Goal: Information Seeking & Learning: Check status

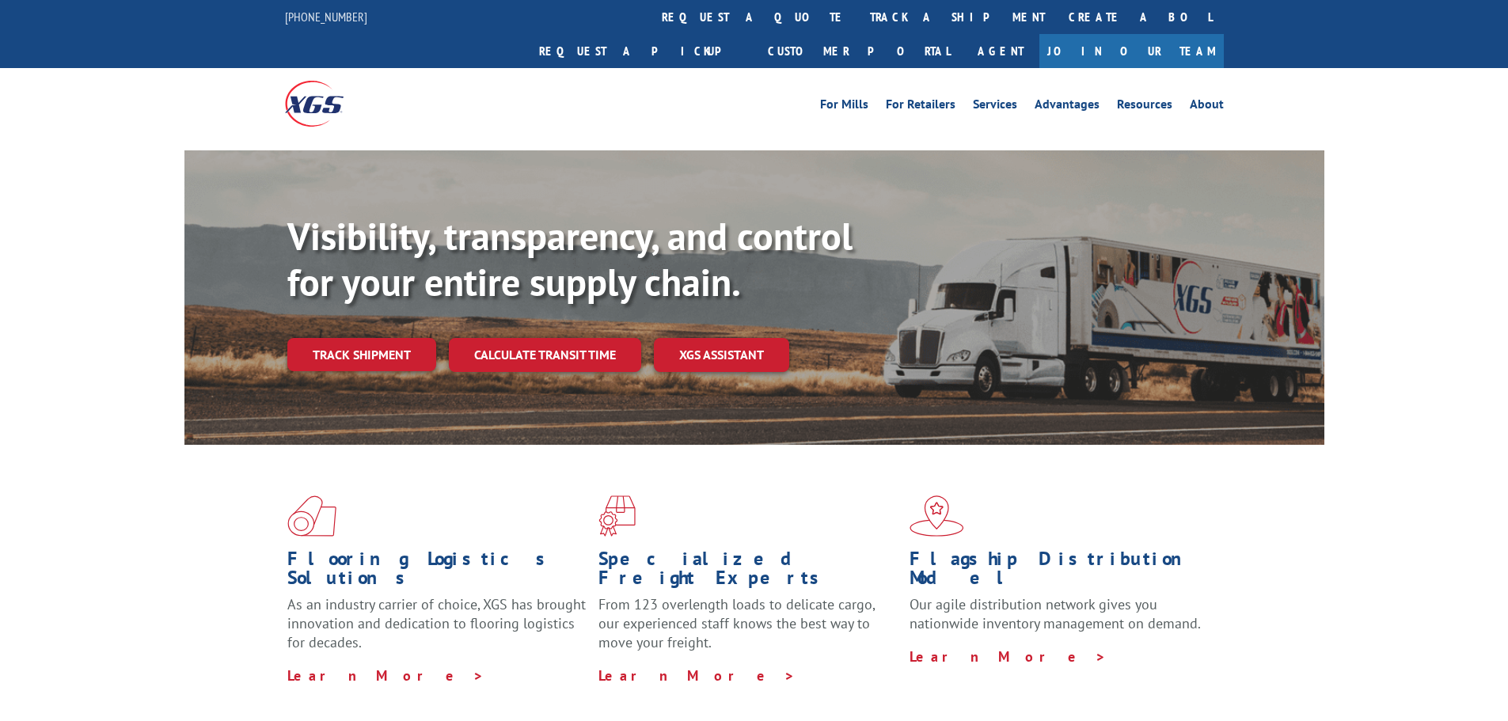
click at [858, 27] on link "track a shipment" at bounding box center [957, 17] width 199 height 34
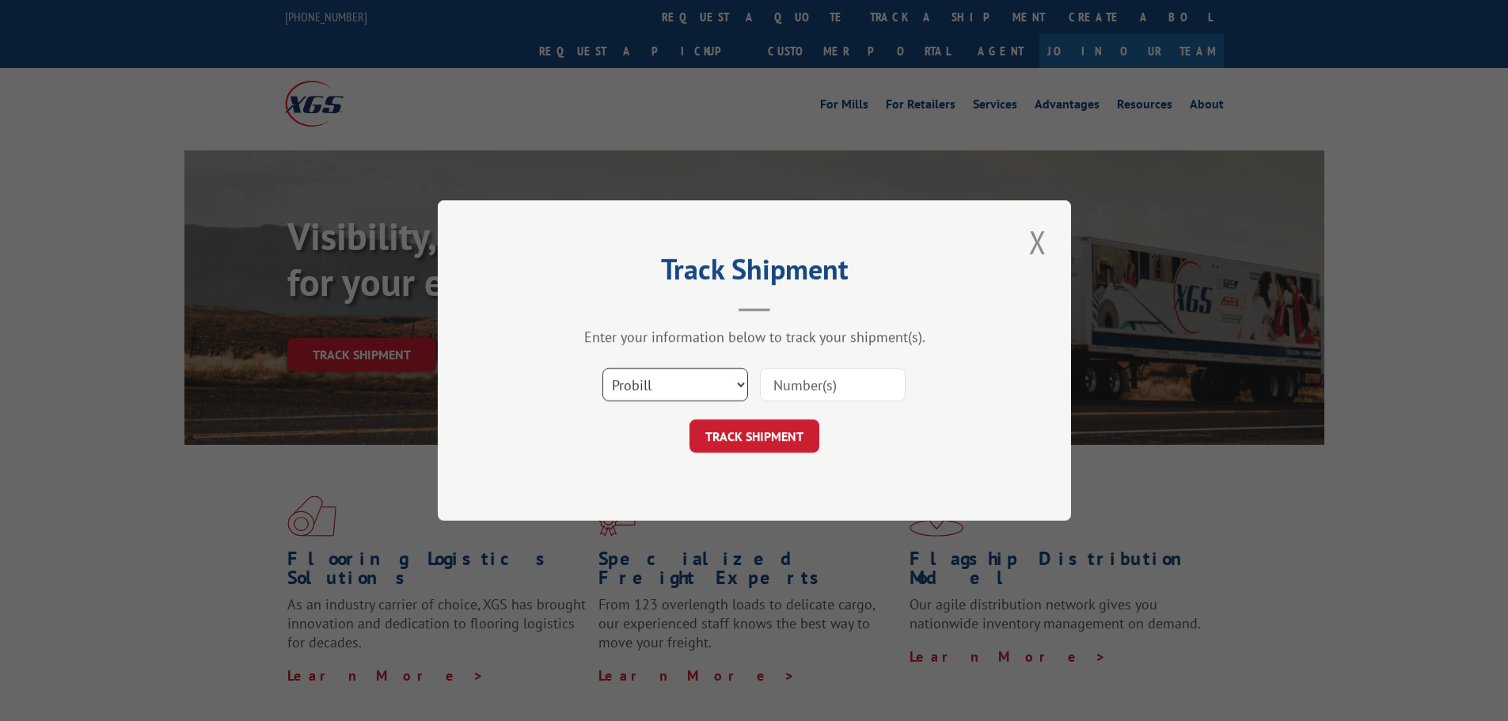
click at [641, 382] on select "Select category... Probill BOL PO" at bounding box center [676, 384] width 146 height 33
select select "po"
click at [603, 368] on select "Select category... Probill BOL PO" at bounding box center [676, 384] width 146 height 33
click at [816, 394] on input at bounding box center [833, 384] width 146 height 33
paste input "41519046"
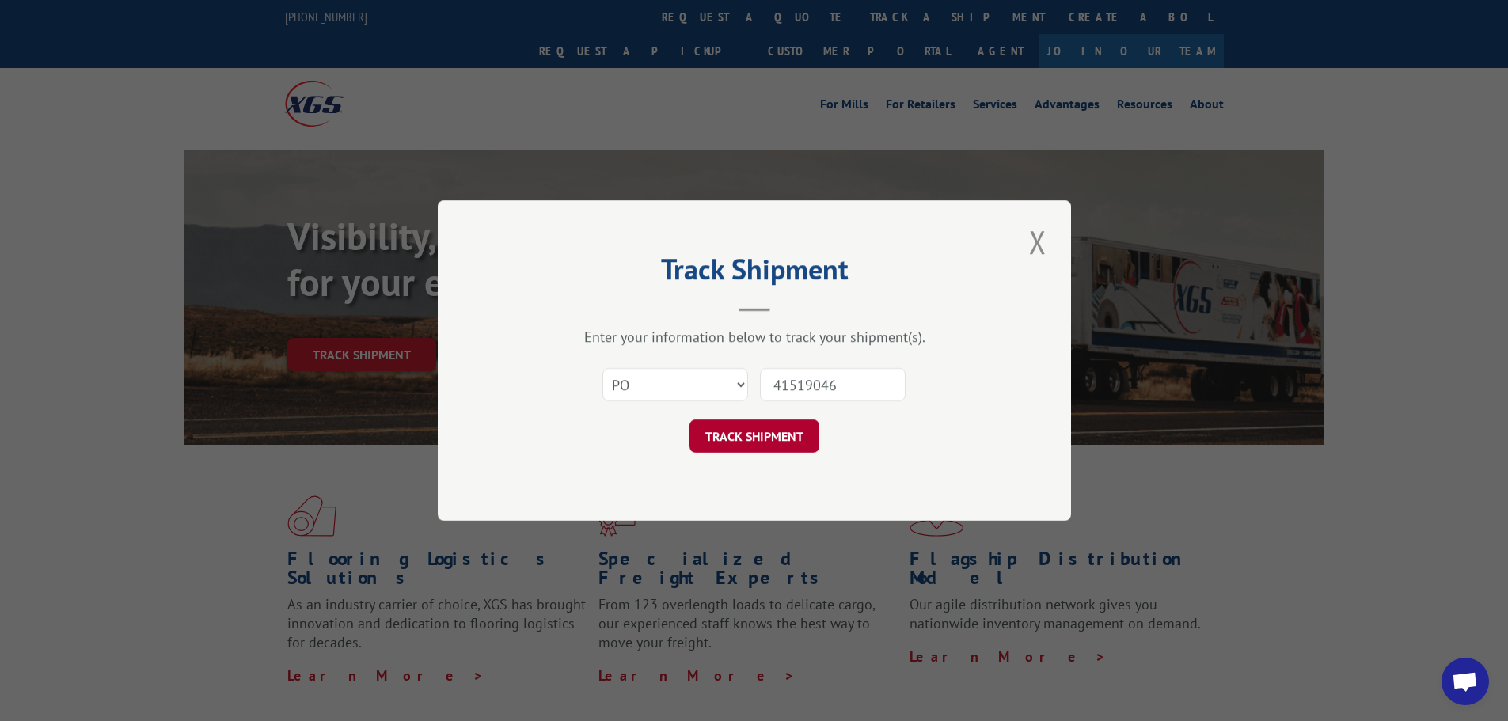
type input "41519046"
click at [791, 443] on button "TRACK SHIPMENT" at bounding box center [755, 436] width 130 height 33
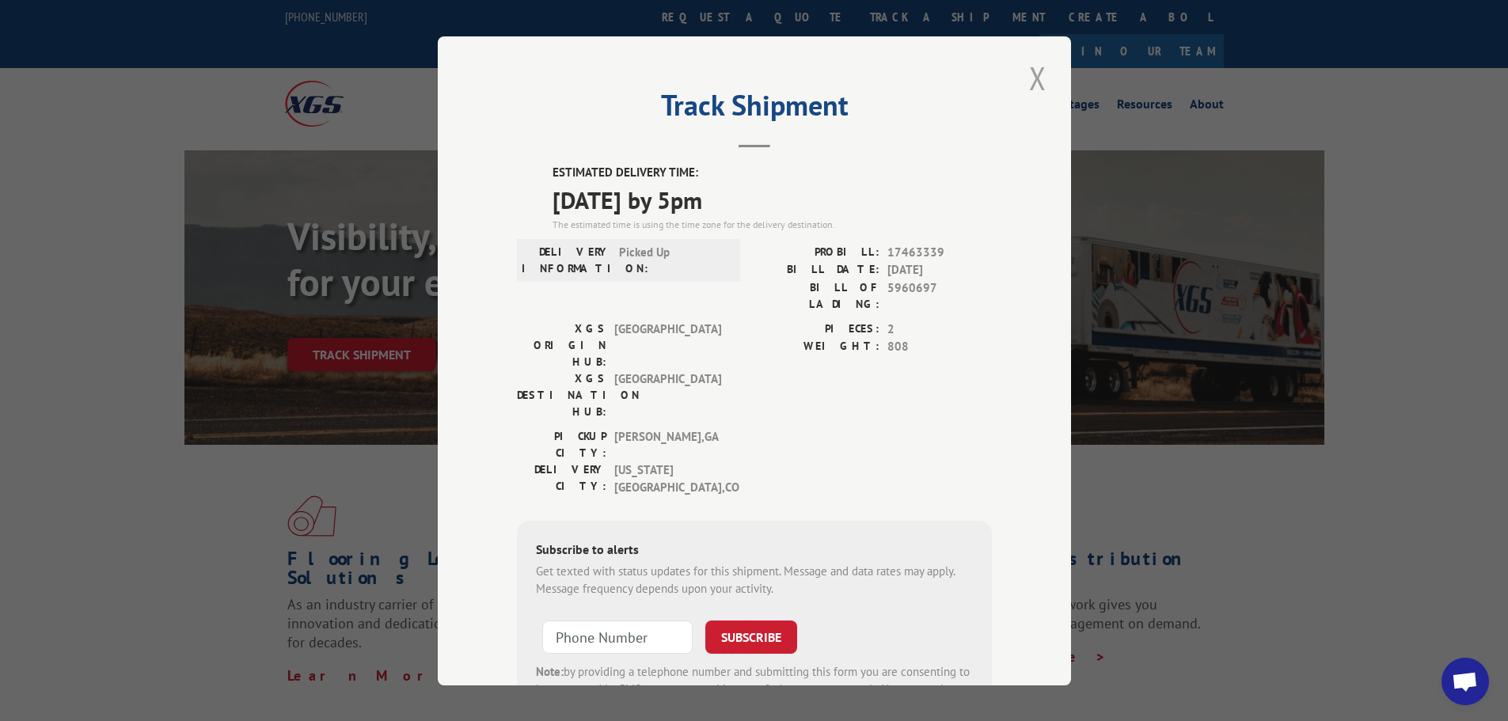
click at [1037, 56] on div "Track Shipment ESTIMATED DELIVERY TIME: [DATE] by 5pm The estimated time is usi…" at bounding box center [754, 360] width 633 height 649
click at [1037, 81] on button "Close modal" at bounding box center [1038, 78] width 27 height 44
